Goal: Task Accomplishment & Management: Complete application form

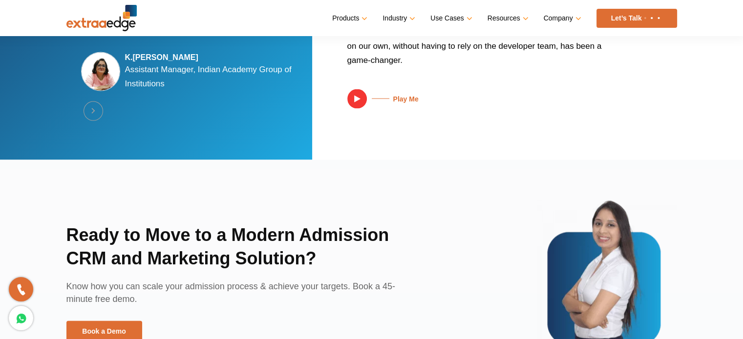
scroll to position [2400, 0]
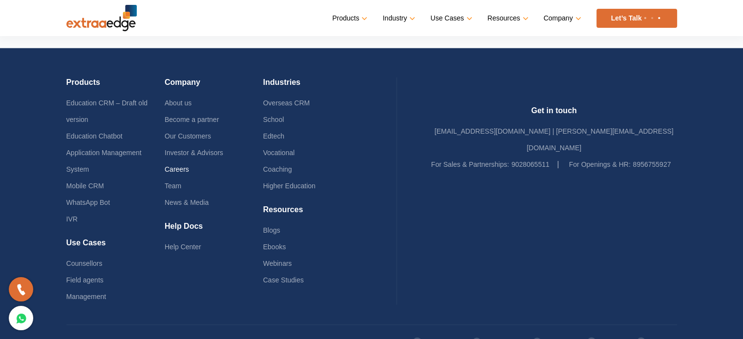
click at [185, 166] on link "Careers" at bounding box center [177, 170] width 24 height 8
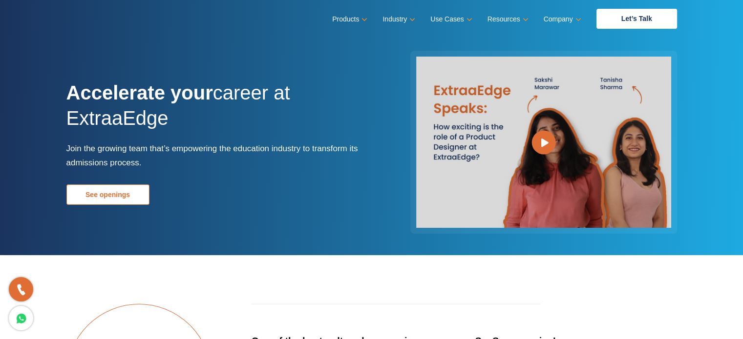
click at [127, 201] on link "See openings" at bounding box center [107, 195] width 83 height 21
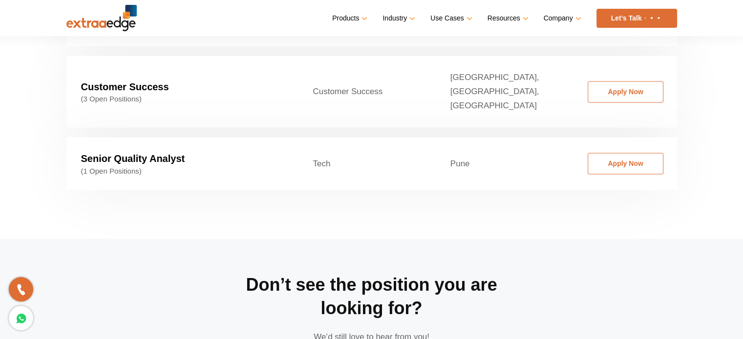
scroll to position [1685, 0]
click at [607, 82] on link "Apply Now" at bounding box center [626, 92] width 76 height 21
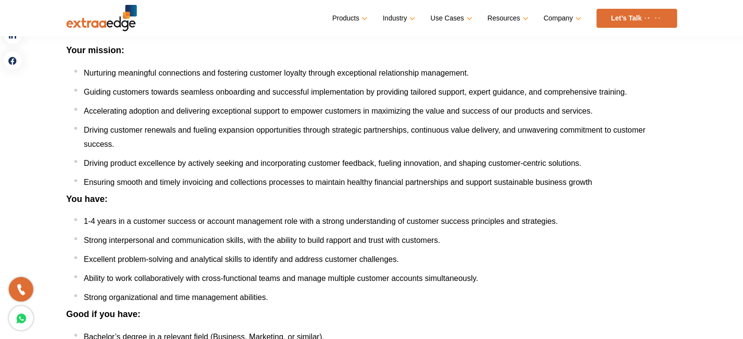
scroll to position [277, 0]
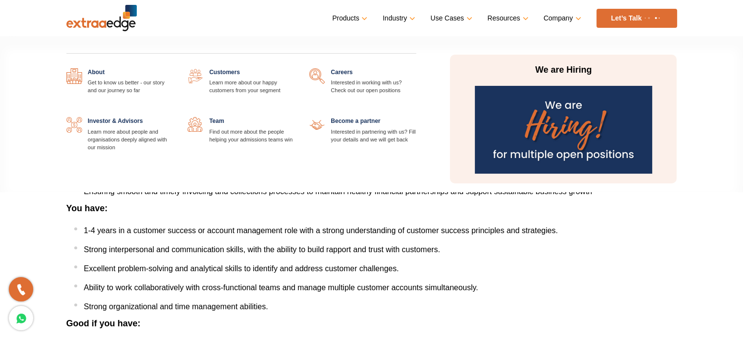
click at [557, 19] on link "Company" at bounding box center [562, 18] width 36 height 14
